Goal: Contribute content

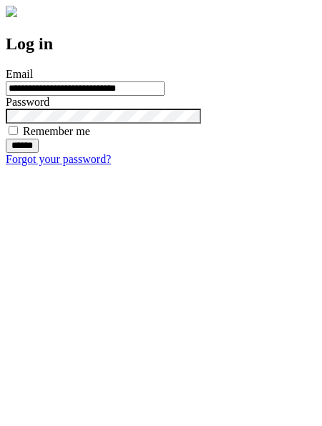
type input "**********"
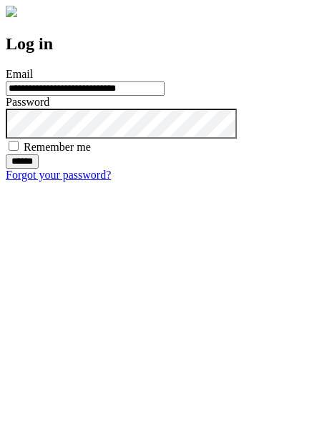
click at [39, 169] on input "******" at bounding box center [22, 161] width 33 height 14
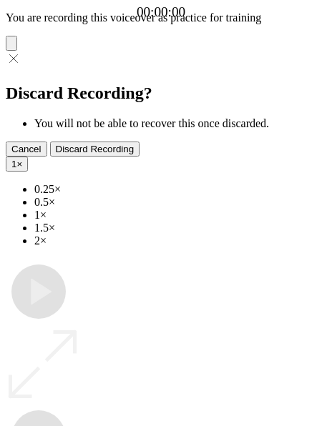
type input "**********"
